Goal: Find specific page/section: Find specific page/section

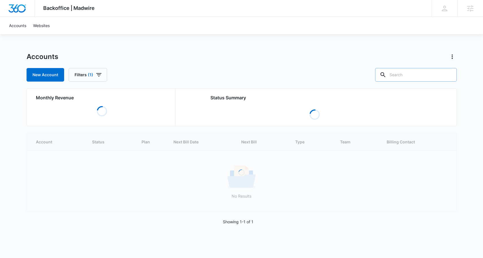
click at [416, 73] on input "text" at bounding box center [416, 75] width 82 height 14
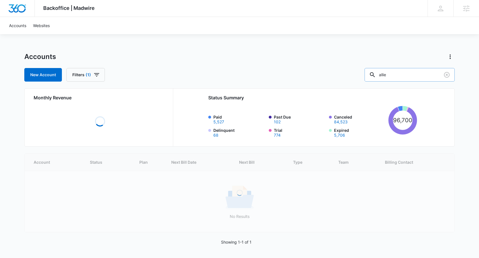
click at [414, 75] on input "allie" at bounding box center [409, 75] width 90 height 14
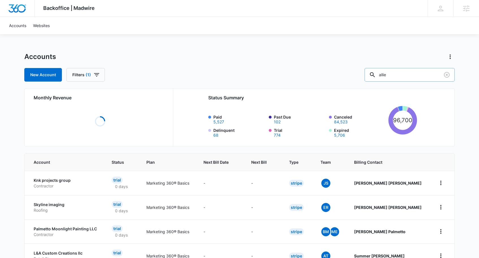
type input "allie"
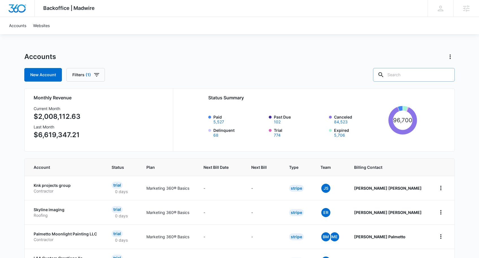
click at [421, 75] on input "text" at bounding box center [414, 75] width 82 height 14
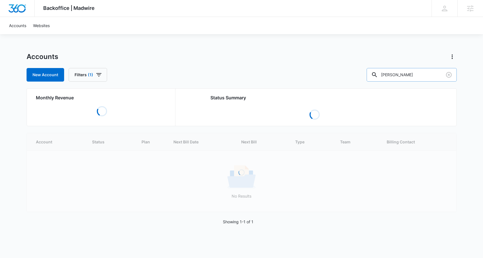
click at [404, 75] on input "[PERSON_NAME]" at bounding box center [412, 75] width 90 height 14
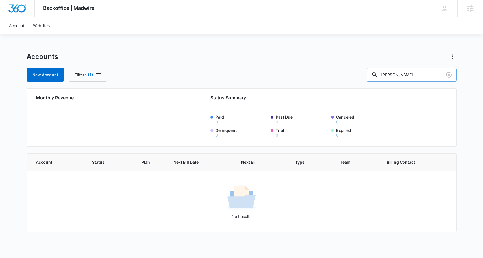
type input "ally silvy"
click at [426, 75] on input "ally silvy" at bounding box center [412, 75] width 90 height 14
